Goal: Check status: Check status

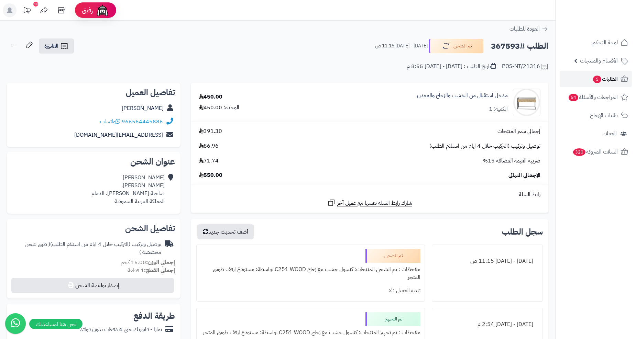
click at [609, 73] on link "الطلبات 5" at bounding box center [595, 79] width 72 height 16
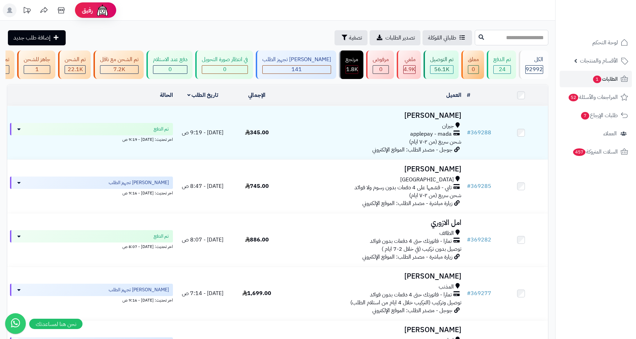
click at [516, 33] on input "text" at bounding box center [512, 37] width 74 height 15
paste input "******"
type input "******"
